Goal: Check status: Check status

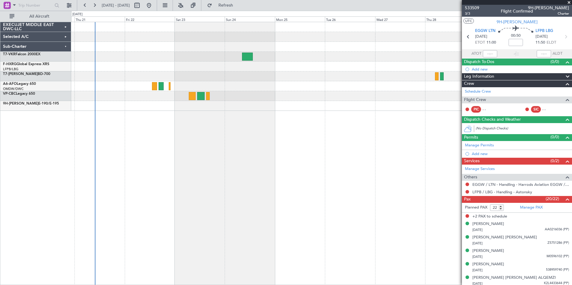
click at [414, 160] on div at bounding box center [321, 153] width 501 height 263
click at [569, 2] on div at bounding box center [517, 2] width 110 height 5
click at [229, 6] on button "Refresh" at bounding box center [222, 6] width 36 height 10
click at [276, 153] on div at bounding box center [321, 153] width 501 height 263
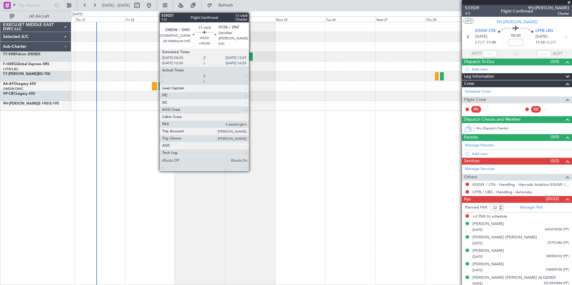
click at [252, 59] on div at bounding box center [247, 57] width 11 height 8
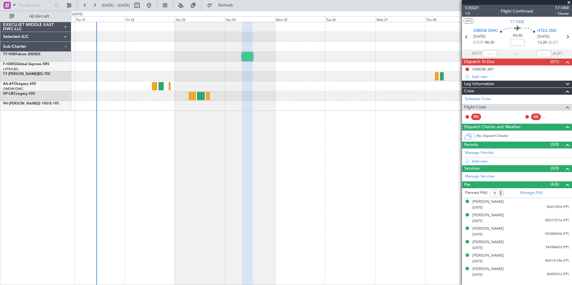
drag, startPoint x: 568, startPoint y: 3, endPoint x: 551, endPoint y: 4, distance: 17.4
click at [568, 3] on span at bounding box center [569, 2] width 6 height 5
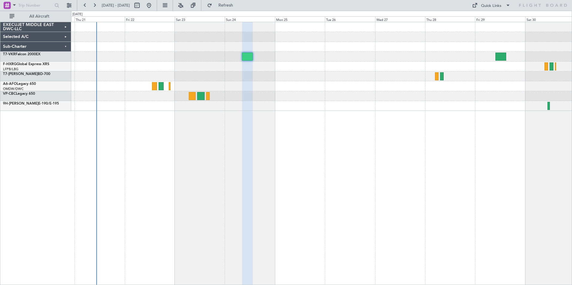
type input "0"
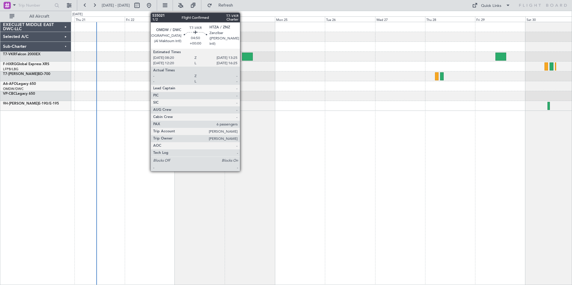
click at [247, 57] on div at bounding box center [247, 57] width 11 height 8
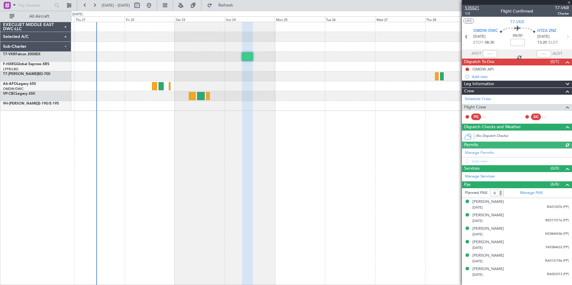
click at [468, 7] on span "535021" at bounding box center [472, 8] width 14 height 6
click at [238, 3] on span "Refresh" at bounding box center [225, 5] width 25 height 4
